Goal: Task Accomplishment & Management: Complete application form

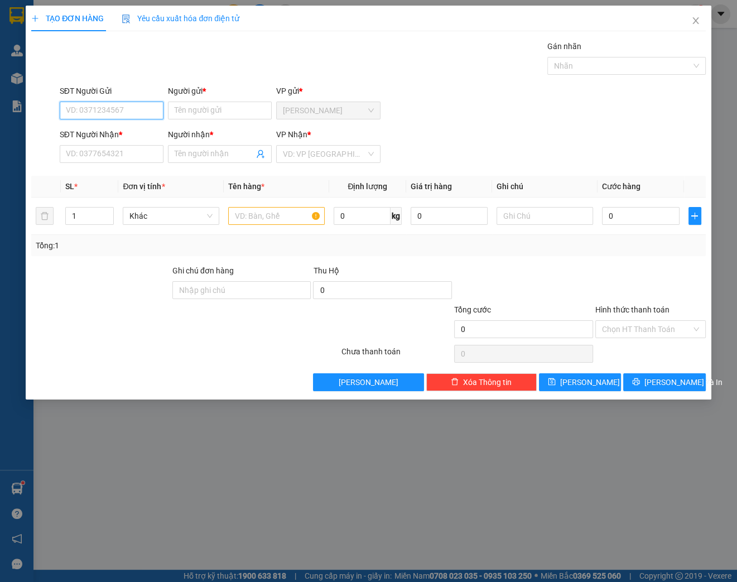
click at [96, 110] on input "SĐT Người Gửi" at bounding box center [112, 111] width 104 height 18
click at [98, 107] on input "SĐT Người Gửi" at bounding box center [112, 111] width 104 height 18
click at [98, 108] on input "SĐT Người Gửi" at bounding box center [112, 111] width 104 height 18
type input "0932452407"
click at [199, 108] on input "Người gửi *" at bounding box center [220, 111] width 104 height 18
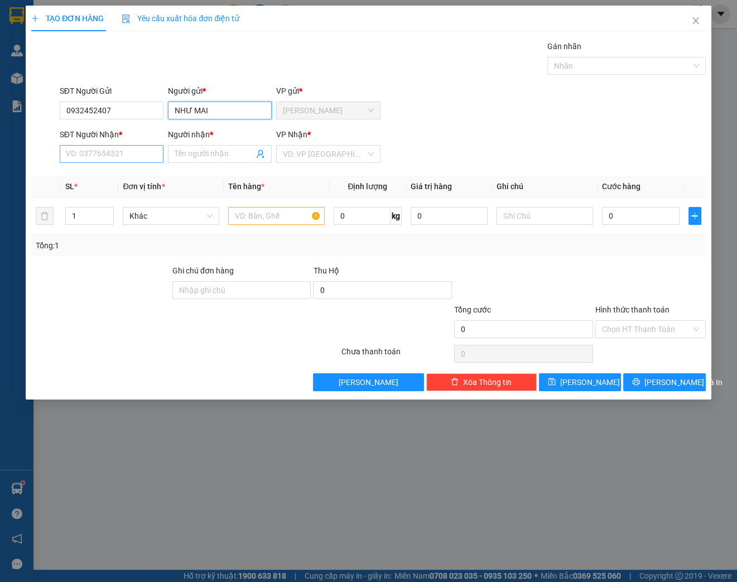
type input "NHƯ MAI"
click at [119, 153] on input "SĐT Người Nhận *" at bounding box center [112, 154] width 104 height 18
type input "0974302429"
click at [182, 153] on input "Người nhận *" at bounding box center [214, 154] width 79 height 12
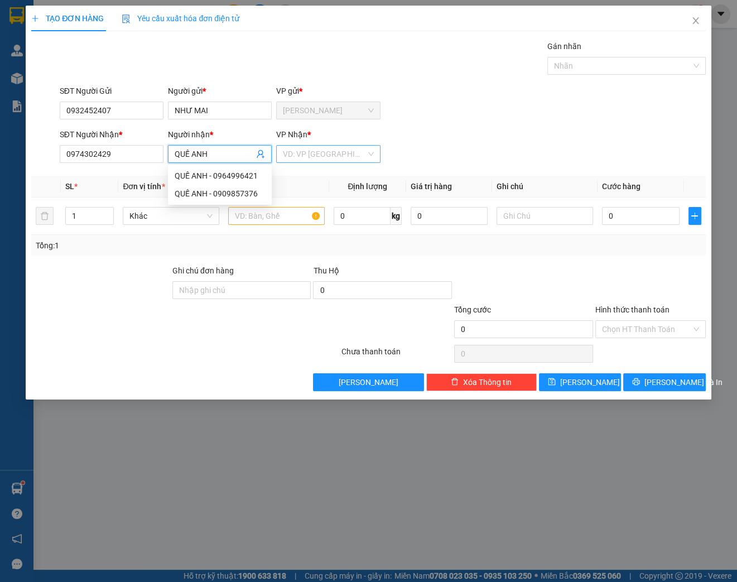
type input "QUẾ ANH"
click at [317, 156] on input "search" at bounding box center [324, 154] width 83 height 17
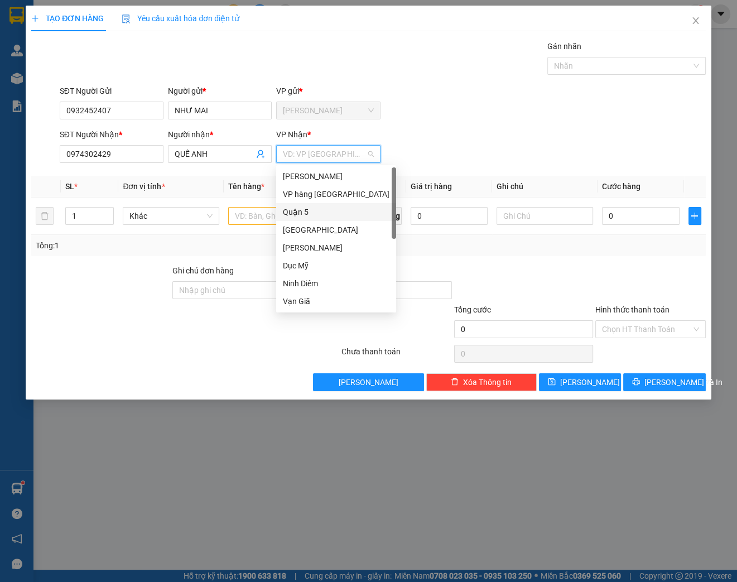
click at [307, 213] on div "Quận 5" at bounding box center [336, 212] width 107 height 12
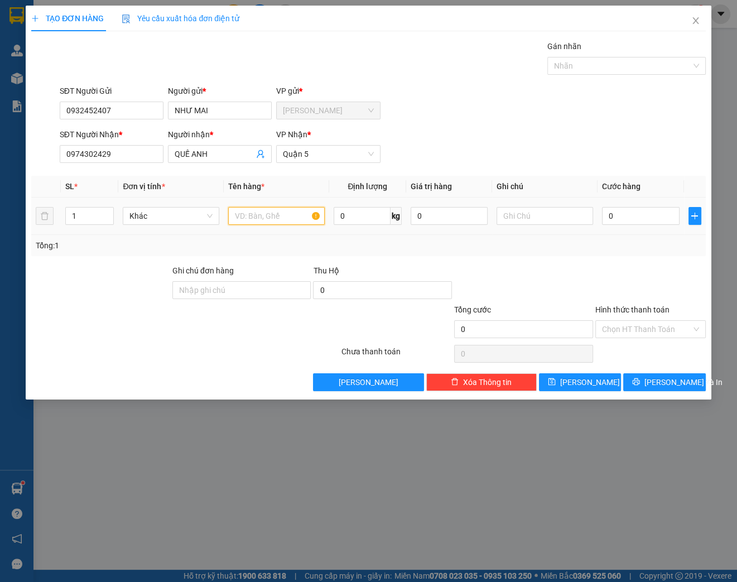
click at [257, 213] on input "text" at bounding box center [276, 216] width 97 height 18
type input "[GEOGRAPHIC_DATA]"
click at [623, 219] on input "0" at bounding box center [641, 216] width 78 height 18
type input "4"
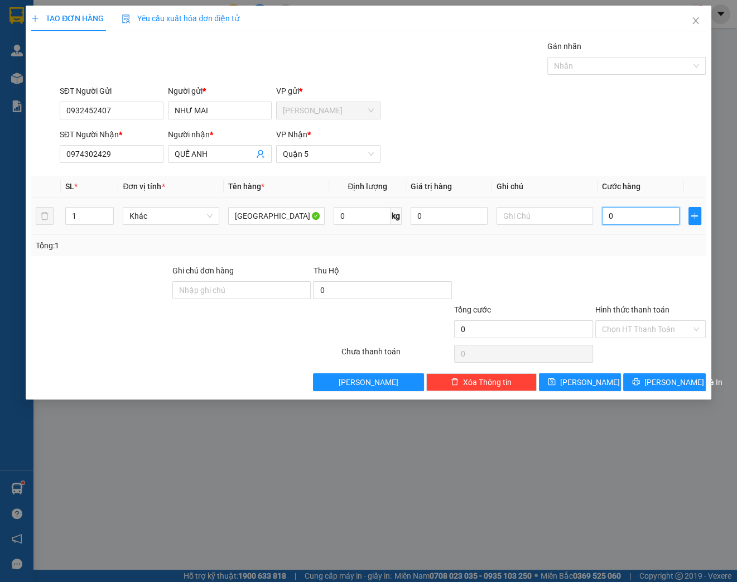
type input "4"
type input "40"
type input "400"
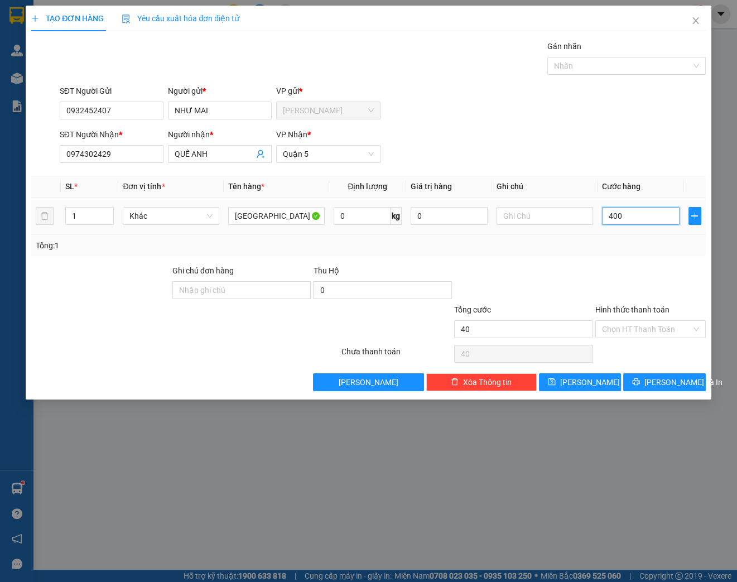
type input "400"
type input "4.000"
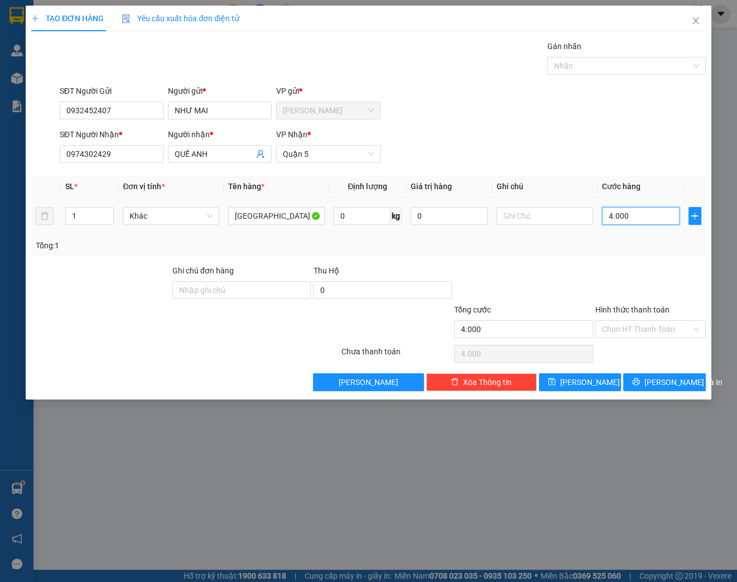
type input "40.000"
click at [665, 326] on input "Hình thức thanh toán" at bounding box center [646, 329] width 89 height 17
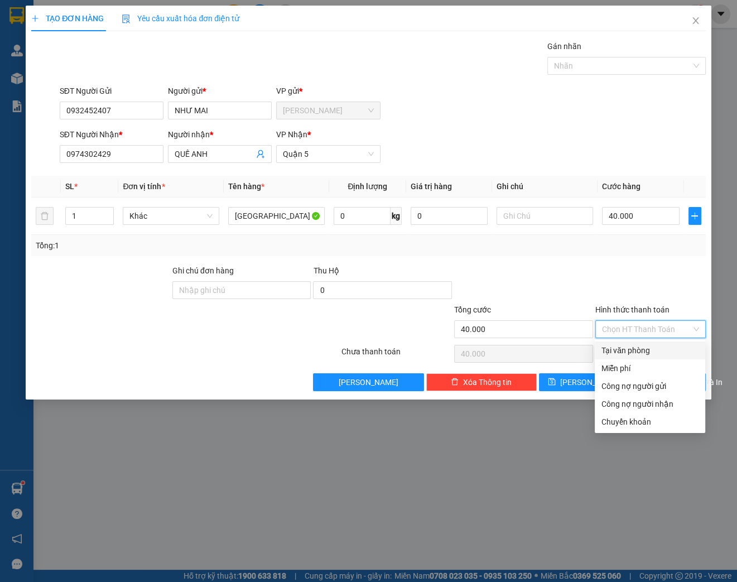
click at [645, 354] on div "Tại văn phòng" at bounding box center [650, 350] width 97 height 12
type input "0"
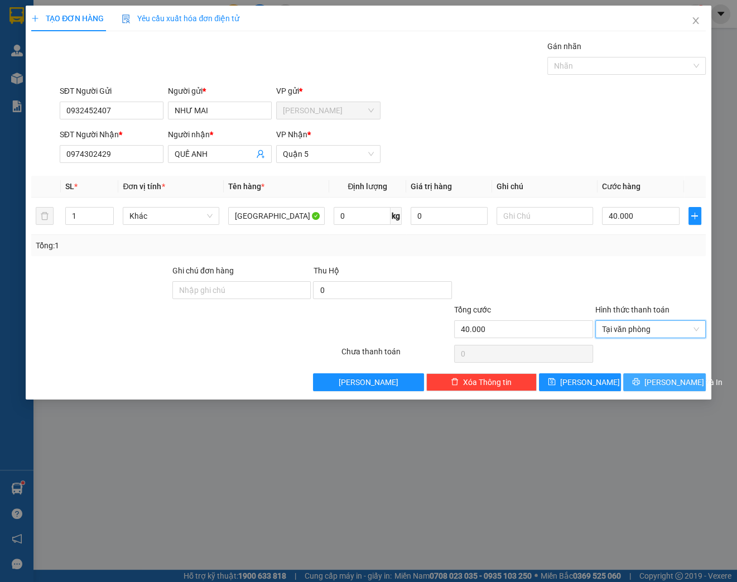
click at [685, 382] on span "[PERSON_NAME] và In" at bounding box center [684, 382] width 78 height 12
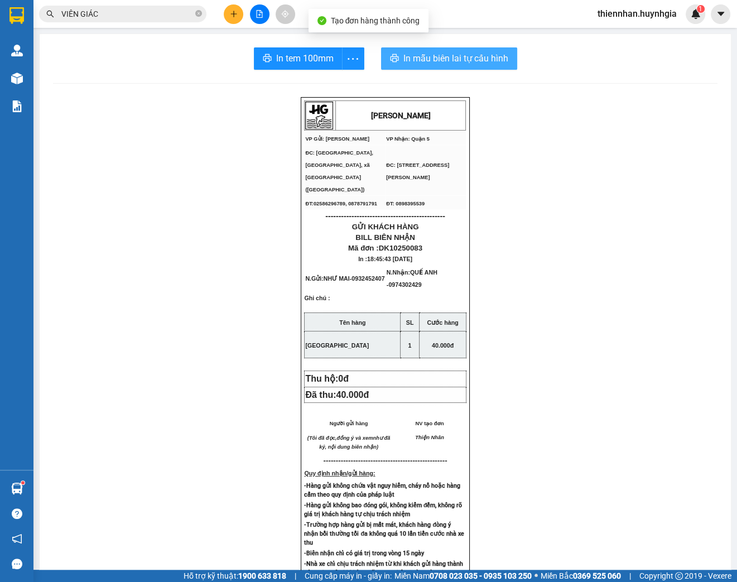
click at [488, 63] on span "In mẫu biên lai tự cấu hình" at bounding box center [455, 58] width 105 height 14
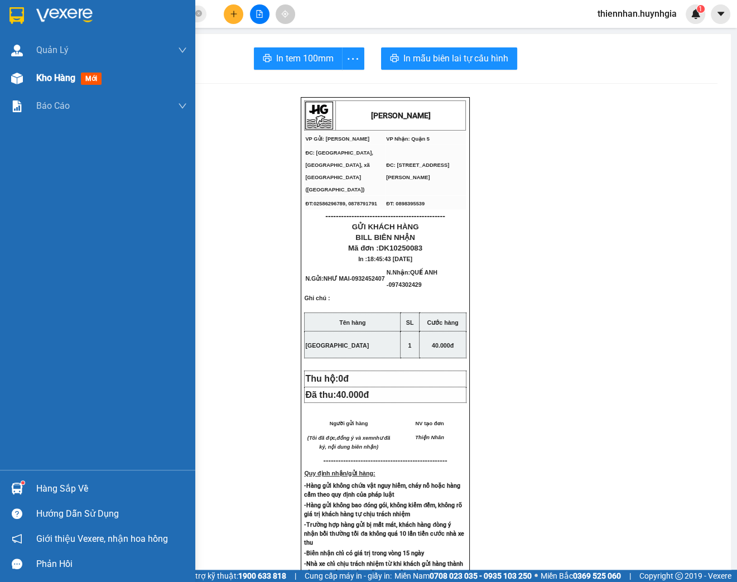
click at [48, 80] on span "Kho hàng" at bounding box center [55, 78] width 39 height 11
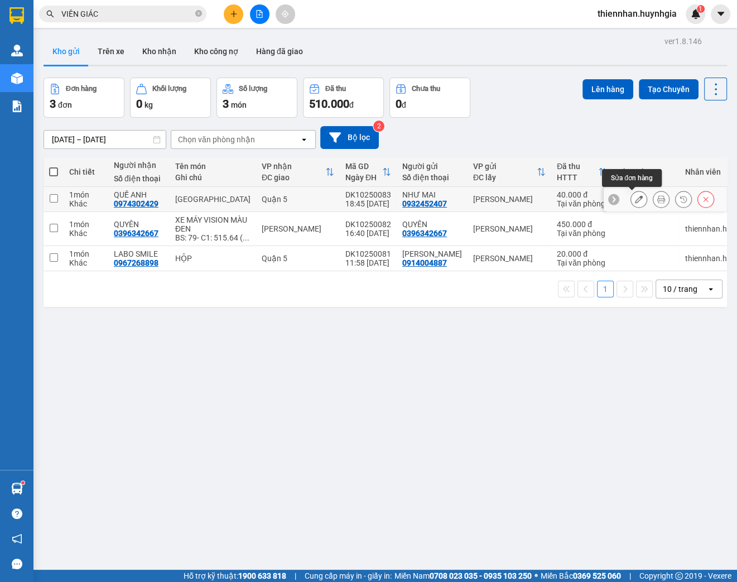
click at [635, 199] on icon at bounding box center [639, 199] width 8 height 8
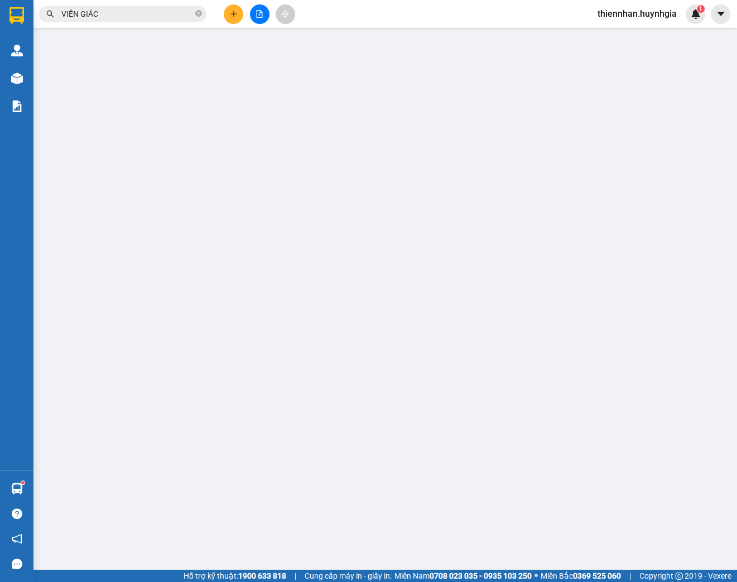
type input "0932452407"
type input "NHƯ MAI"
type input "0974302429"
type input "QUẾ ANH"
type input "40.000"
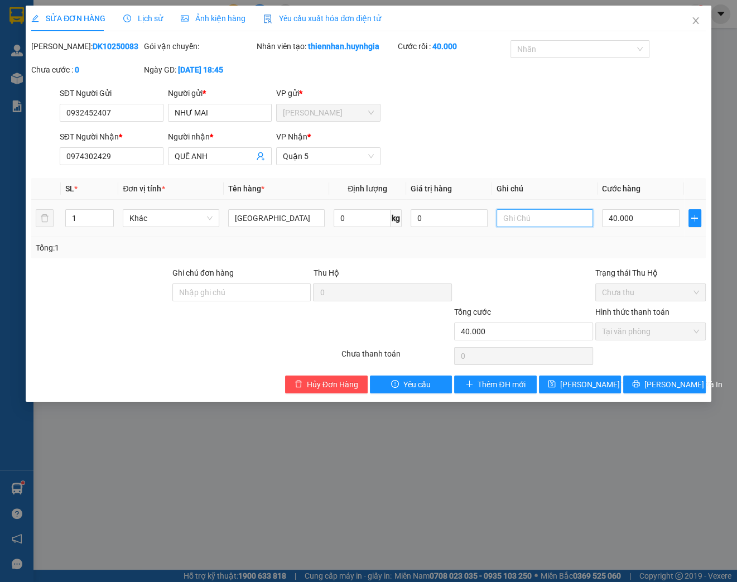
click at [516, 227] on input "text" at bounding box center [545, 218] width 97 height 18
type input "B"
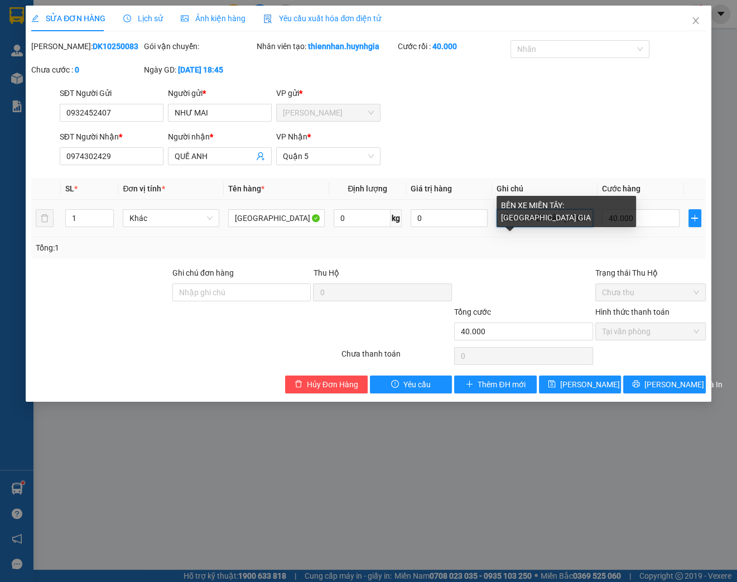
scroll to position [0, 9]
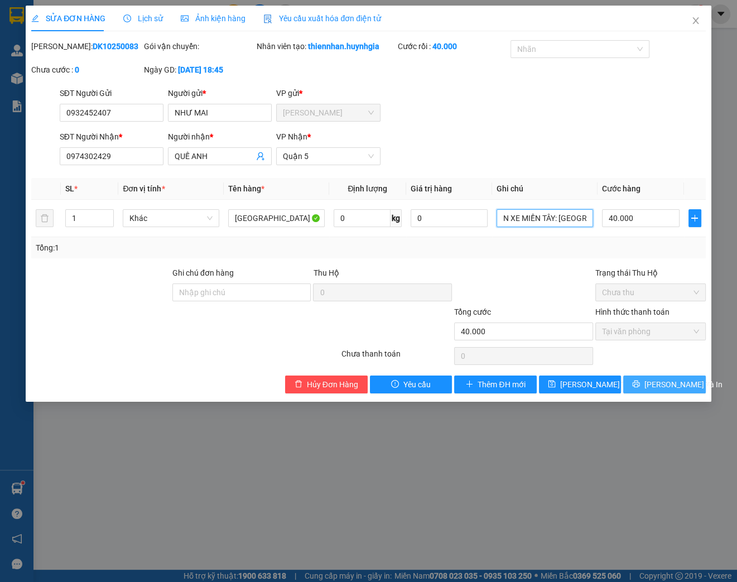
type input "BẾN XE MIỀN TÂY: [GEOGRAPHIC_DATA] GIAO"
click at [669, 391] on span "[PERSON_NAME] và In" at bounding box center [684, 384] width 78 height 12
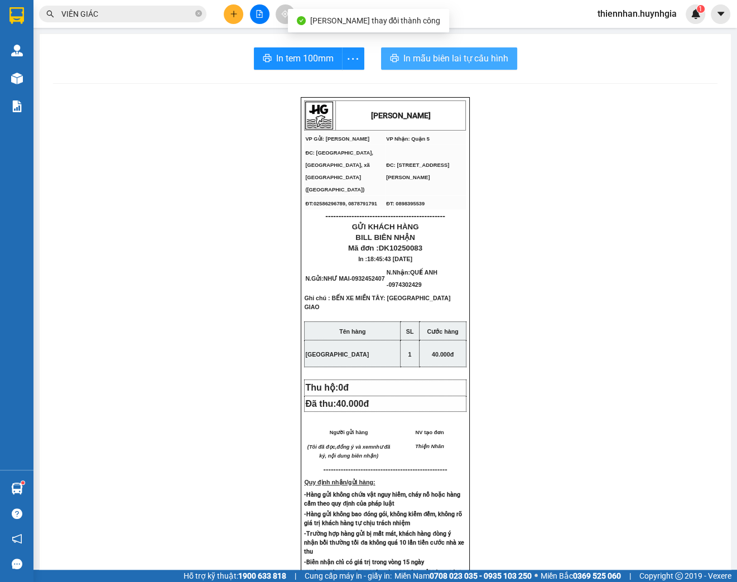
click at [467, 61] on span "In mẫu biên lai tự cấu hình" at bounding box center [455, 58] width 105 height 14
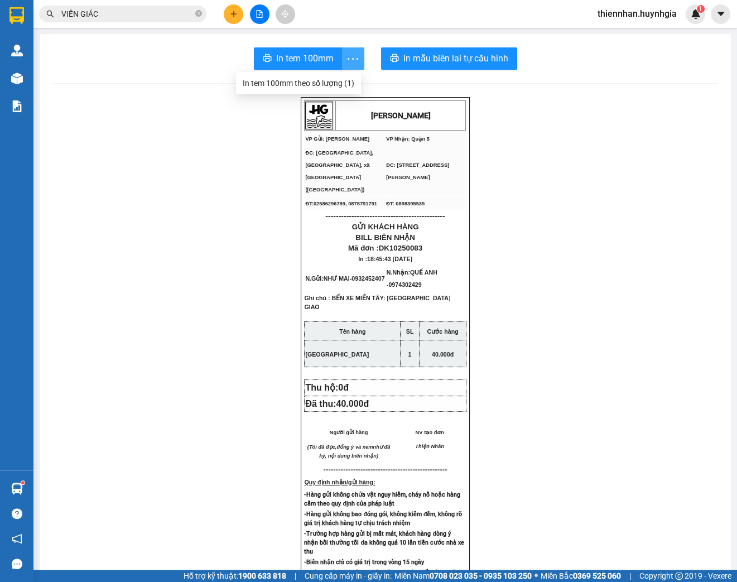
click at [353, 60] on icon "more" at bounding box center [353, 59] width 14 height 14
click at [350, 63] on icon "more" at bounding box center [353, 59] width 14 height 14
click at [341, 81] on div "In tem 100mm theo số lượng (1)" at bounding box center [299, 83] width 112 height 12
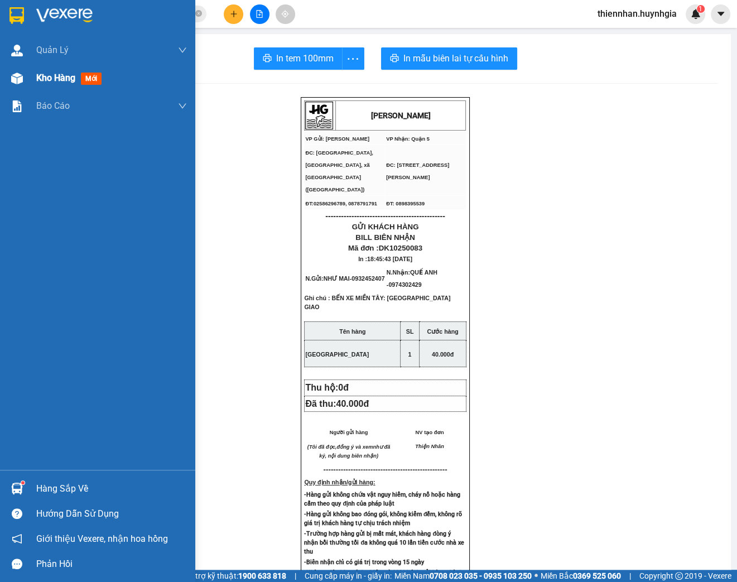
click at [41, 78] on span "Kho hàng" at bounding box center [55, 78] width 39 height 11
